Goal: Information Seeking & Learning: Learn about a topic

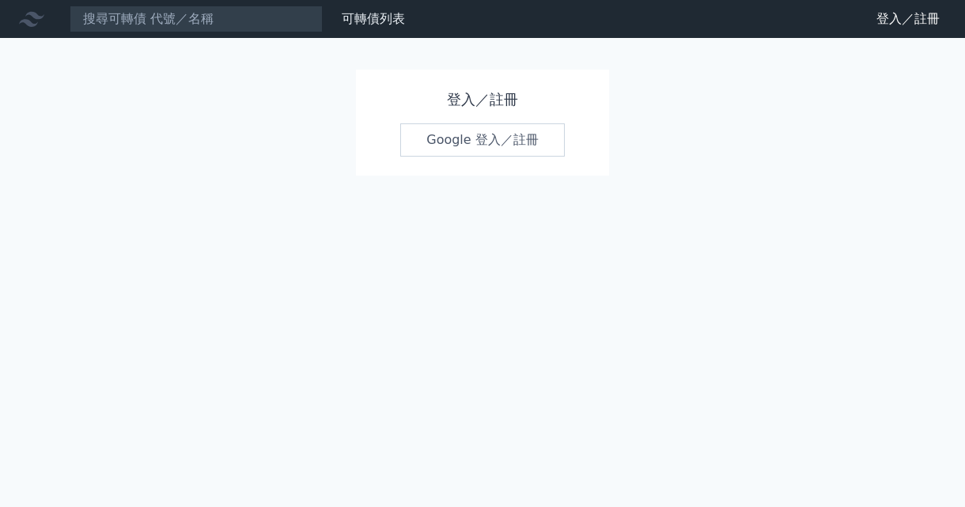
click at [445, 149] on link "Google 登入／註冊" at bounding box center [482, 139] width 164 height 33
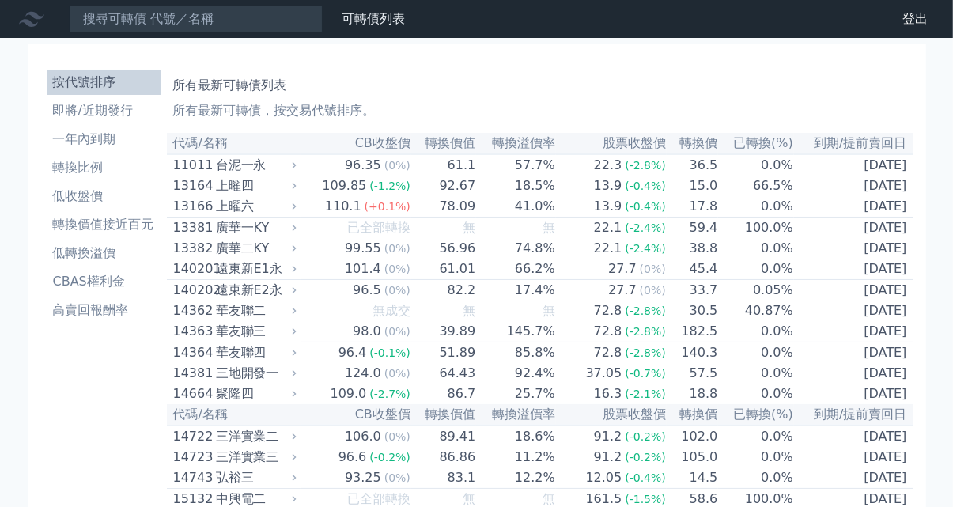
click at [0, 0] on link "財務數據" at bounding box center [0, 0] width 0 height 0
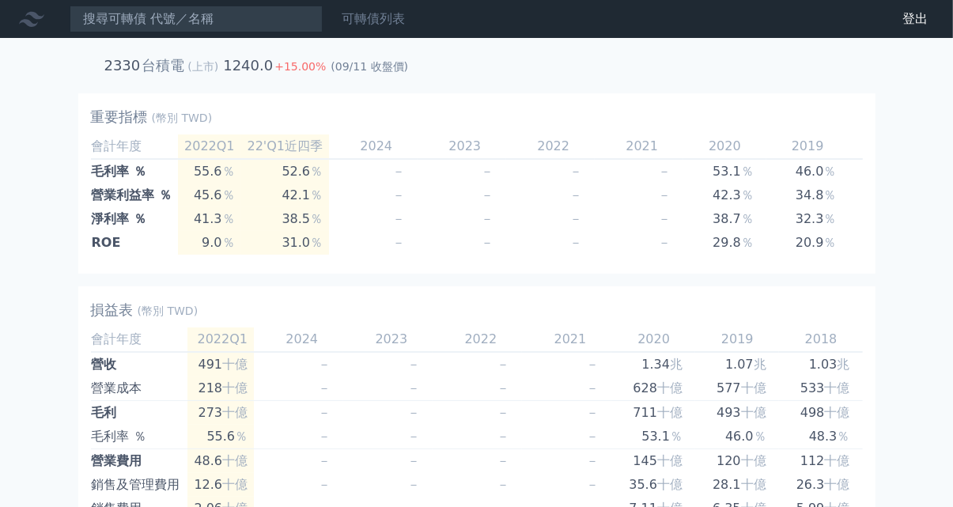
click at [376, 16] on link "可轉債列表" at bounding box center [373, 18] width 63 height 15
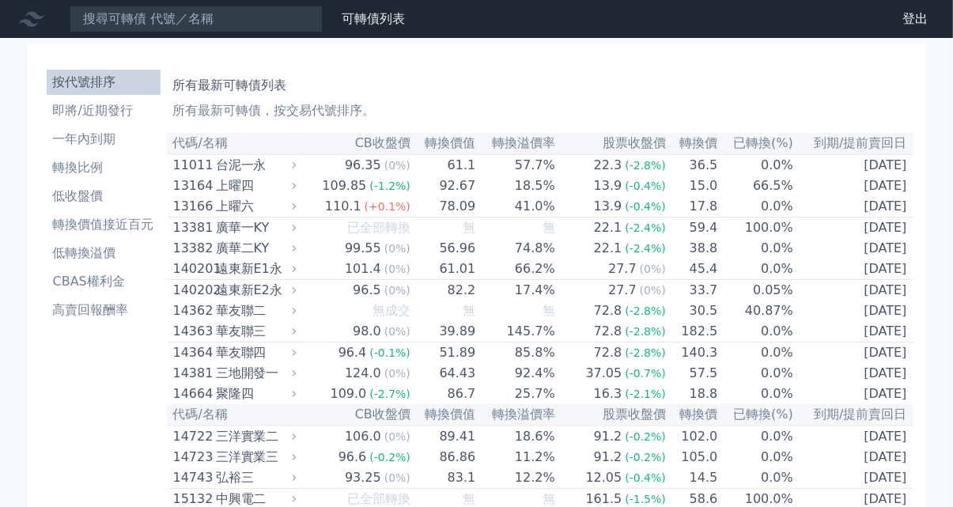
click at [137, 24] on input at bounding box center [196, 19] width 253 height 27
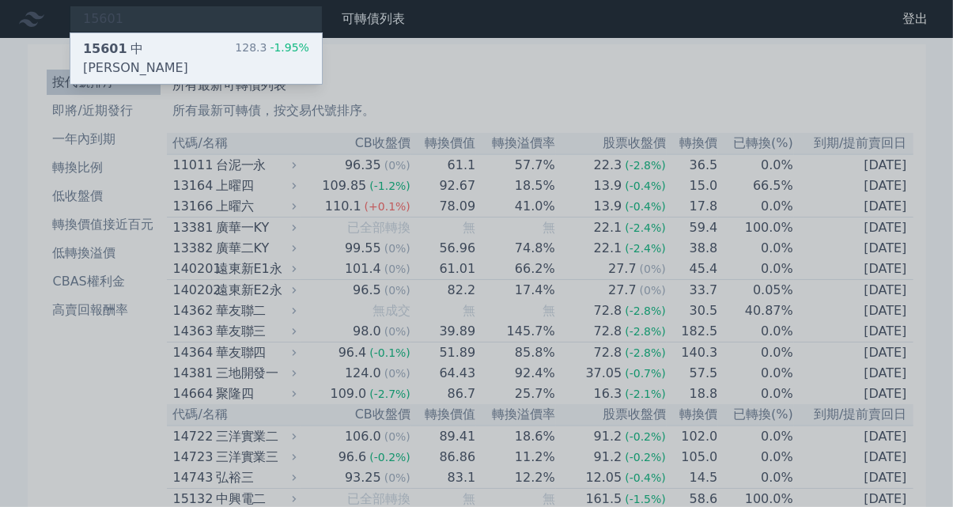
type input "15601"
click at [146, 45] on div "15601 中[PERSON_NAME]" at bounding box center [159, 59] width 152 height 38
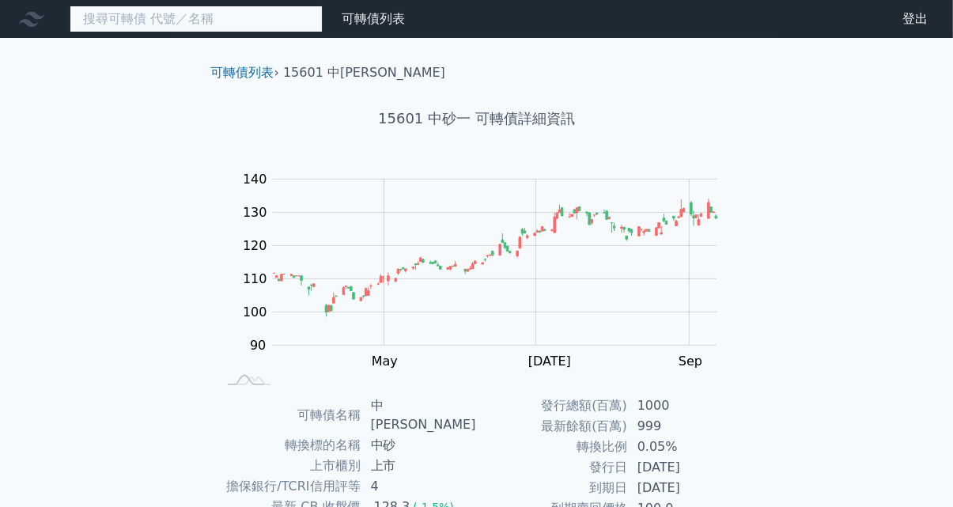
click at [104, 17] on input at bounding box center [196, 19] width 253 height 27
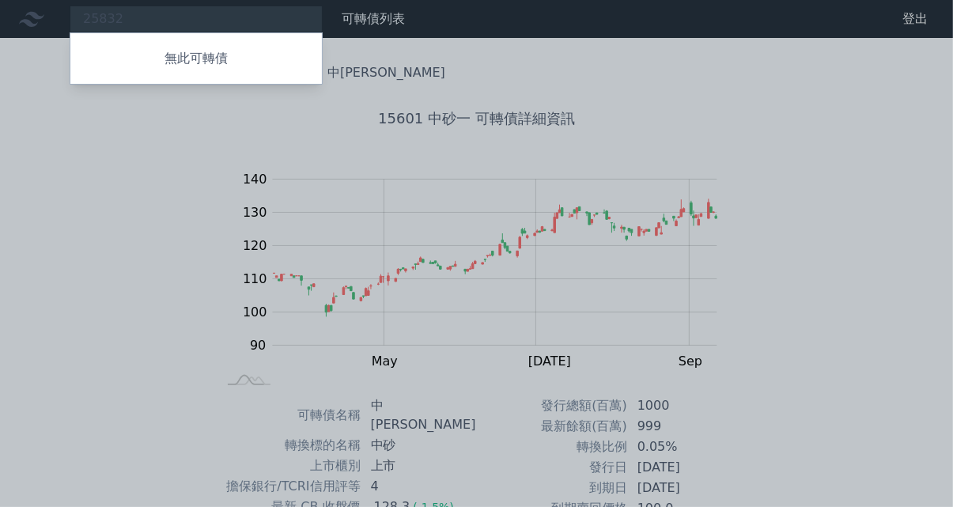
click at [91, 19] on div at bounding box center [476, 253] width 953 height 507
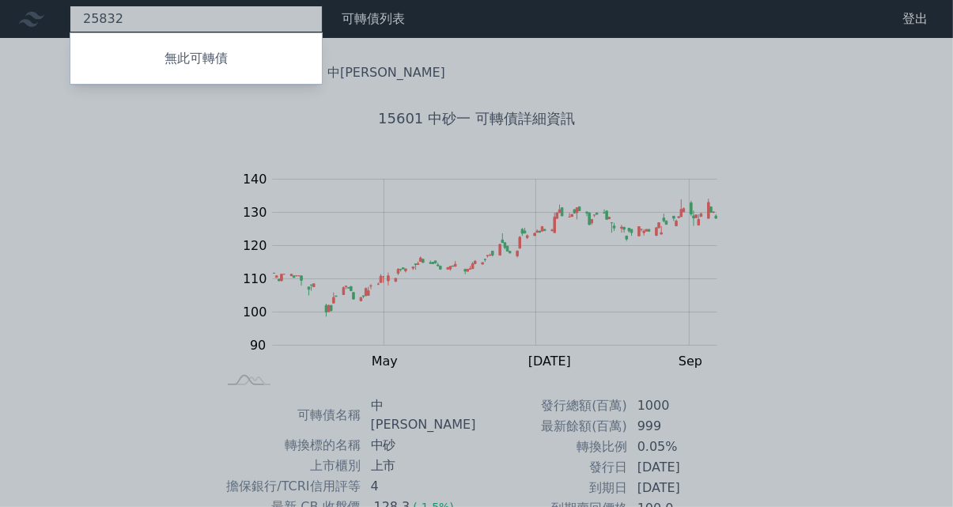
drag, startPoint x: 134, startPoint y: 23, endPoint x: 48, endPoint y: 10, distance: 87.1
click at [70, 10] on div "25832 無此可轉債" at bounding box center [196, 19] width 253 height 27
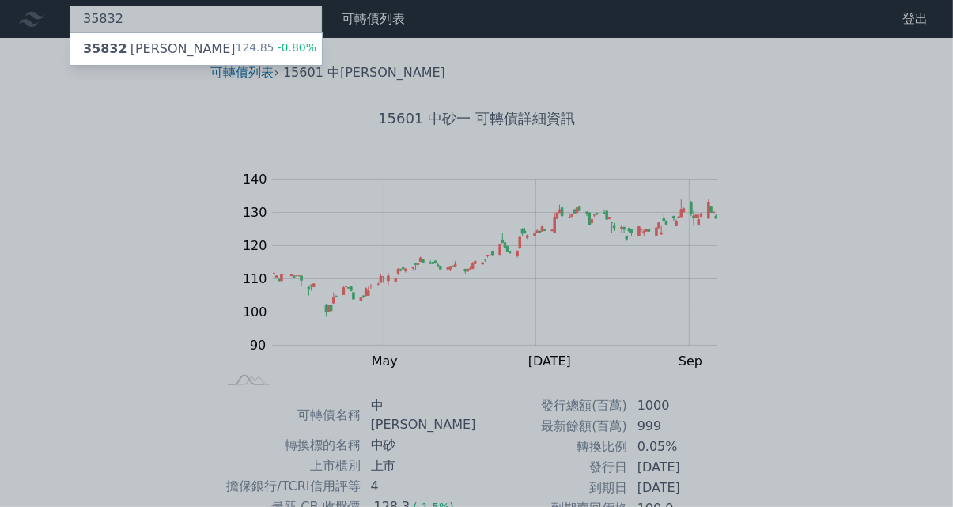
type input "35832"
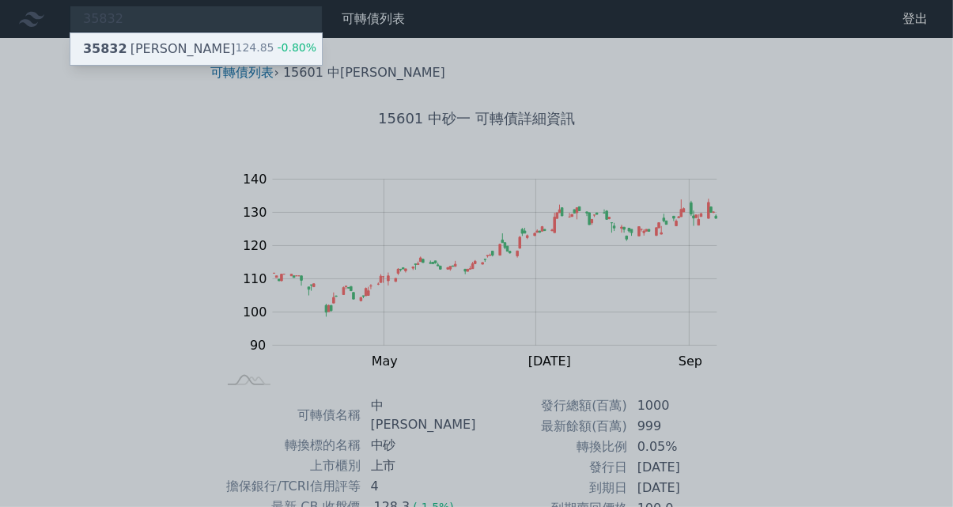
click at [111, 49] on span "35832" at bounding box center [105, 48] width 44 height 15
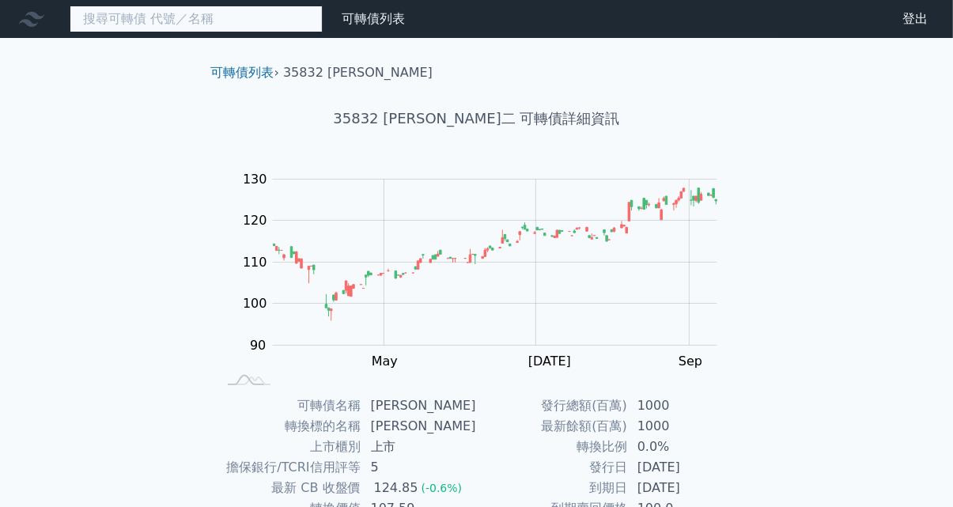
click at [187, 20] on input at bounding box center [196, 19] width 253 height 27
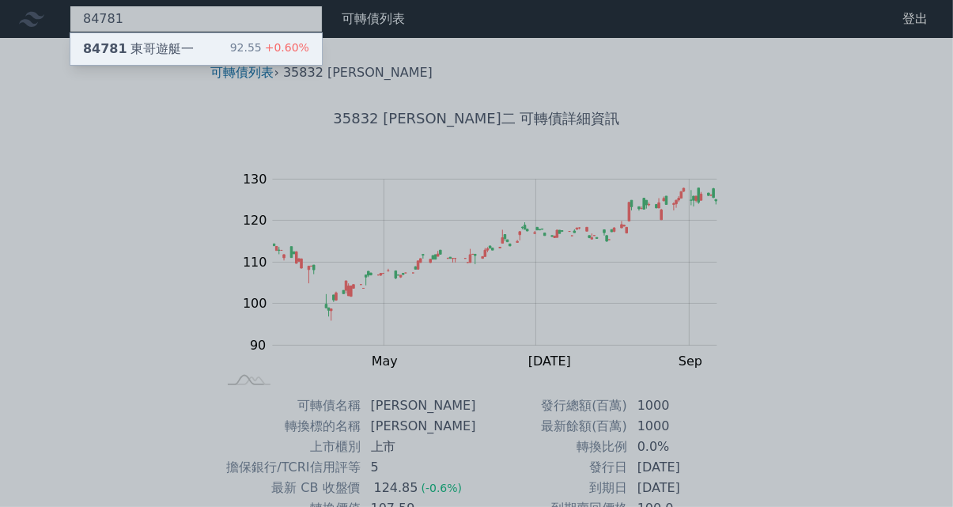
type input "84781"
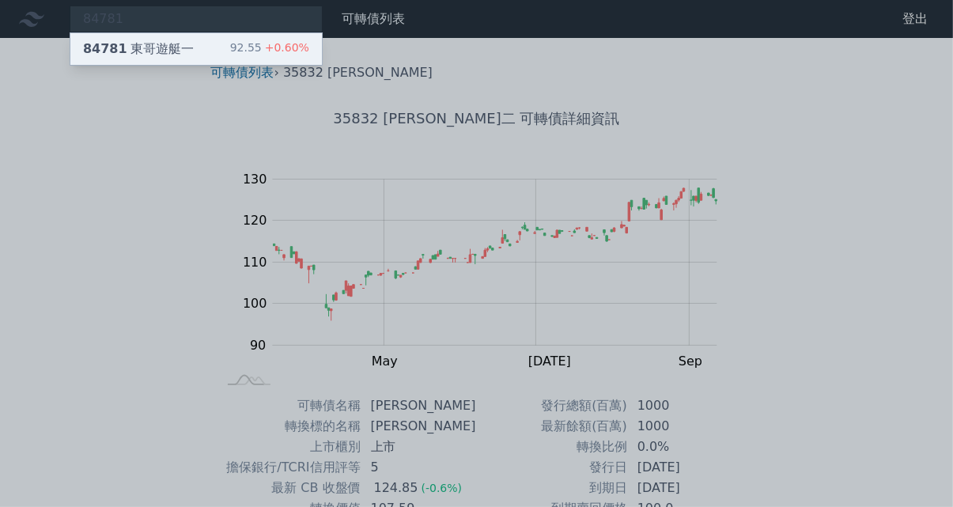
click at [138, 48] on div "84781 東哥遊艇一" at bounding box center [138, 49] width 111 height 19
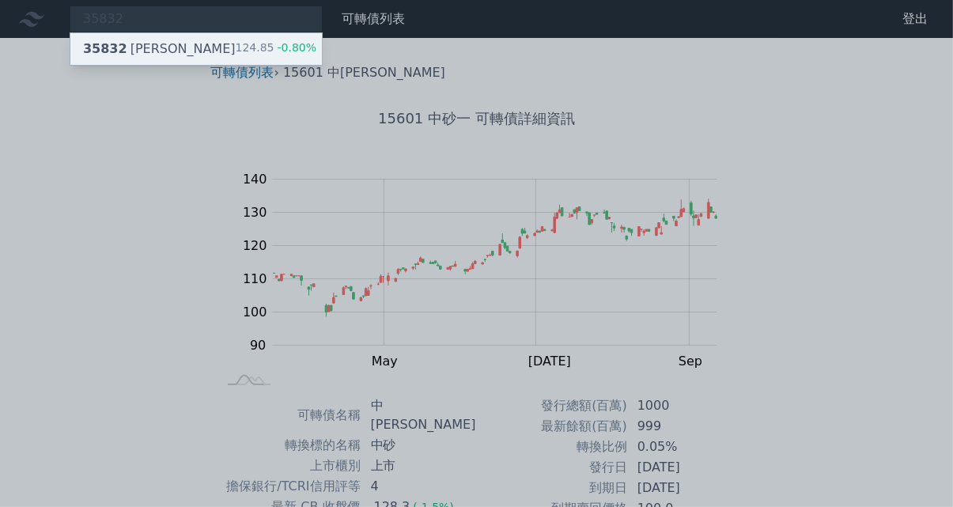
click at [144, 50] on div "35832 [PERSON_NAME]" at bounding box center [159, 49] width 153 height 19
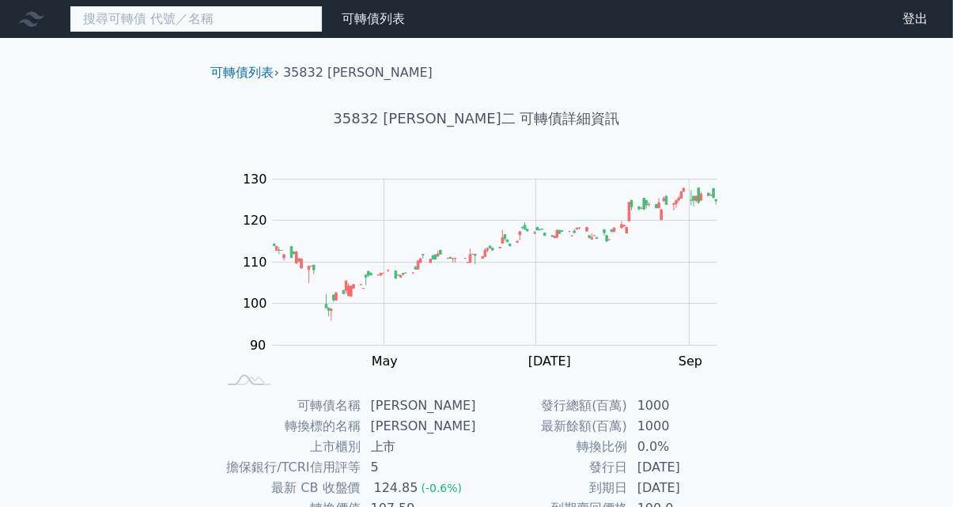
click at [107, 23] on input at bounding box center [196, 19] width 253 height 27
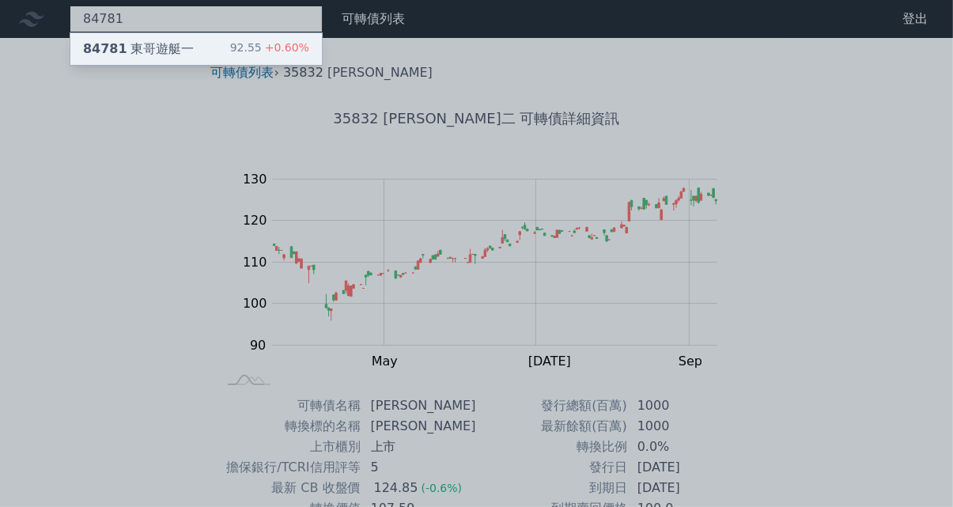
type input "84781"
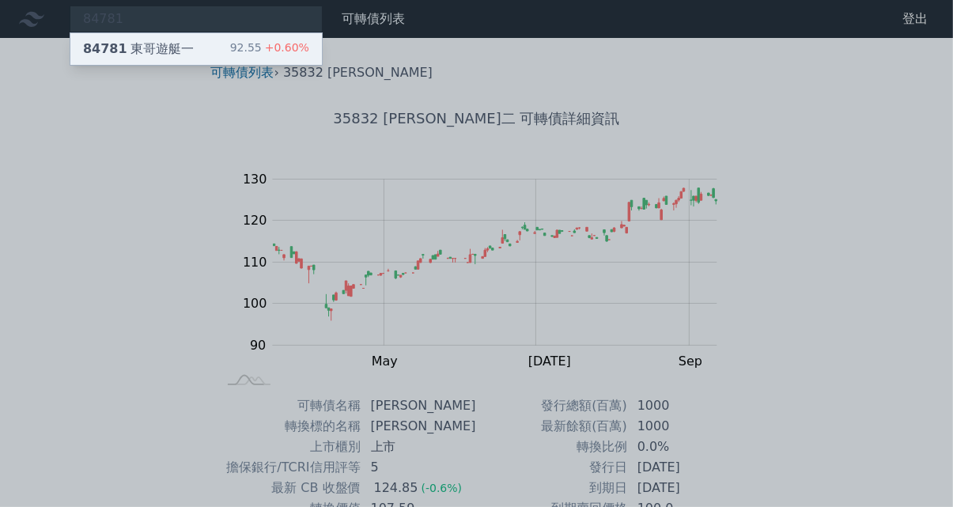
click at [109, 54] on span "84781" at bounding box center [105, 48] width 44 height 15
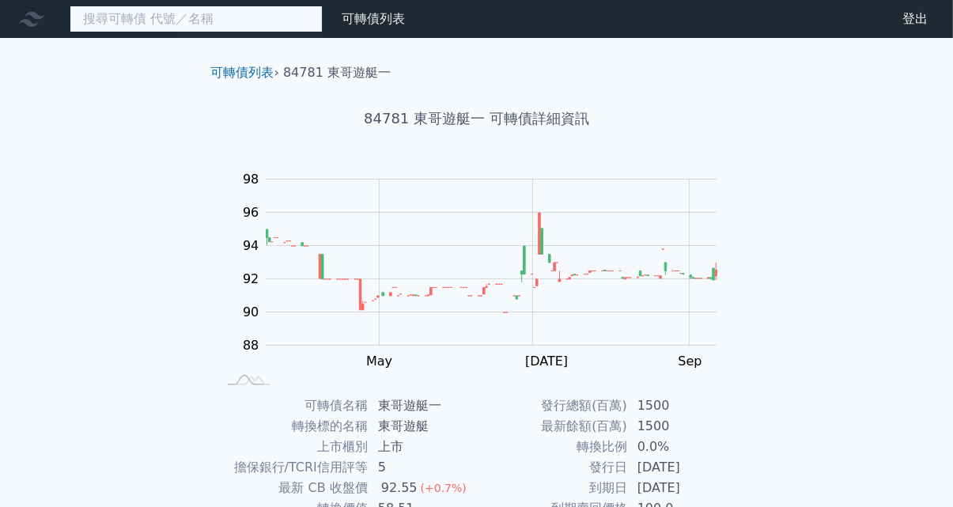
click at [188, 21] on input at bounding box center [196, 19] width 253 height 27
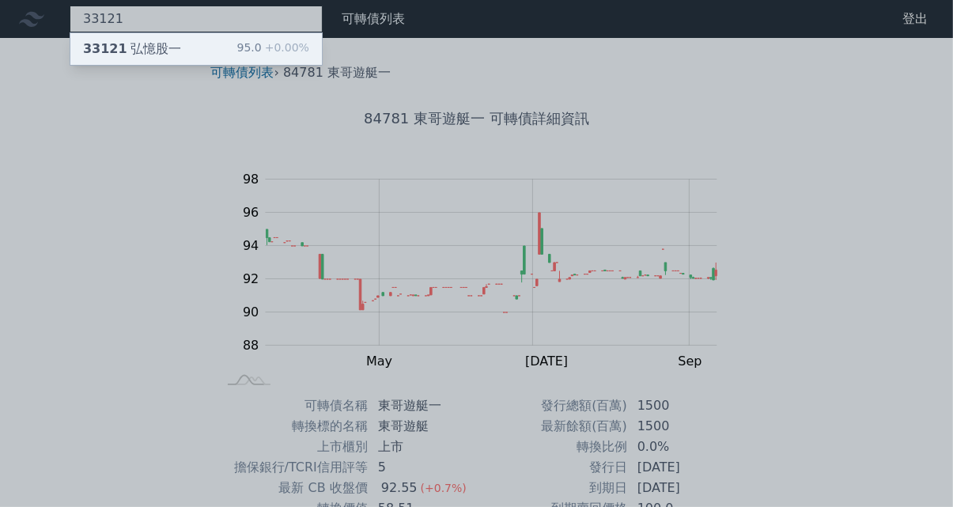
type input "33121"
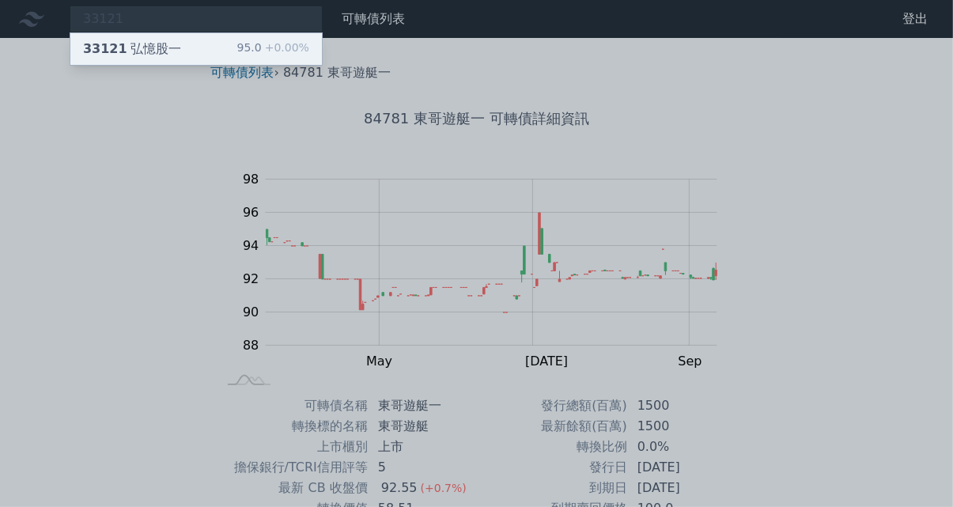
click at [162, 50] on div "33121 弘憶股一" at bounding box center [132, 49] width 98 height 19
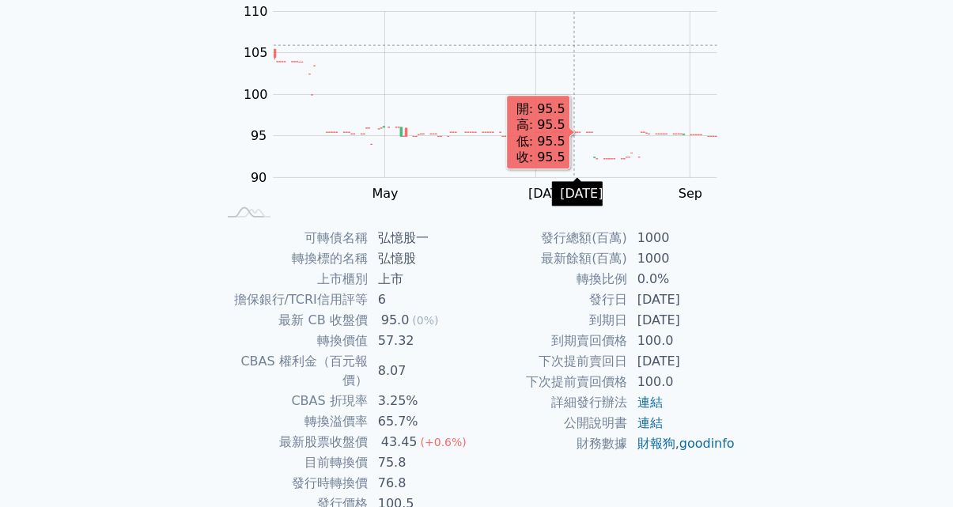
scroll to position [164, 0]
